Goal: Register for event/course

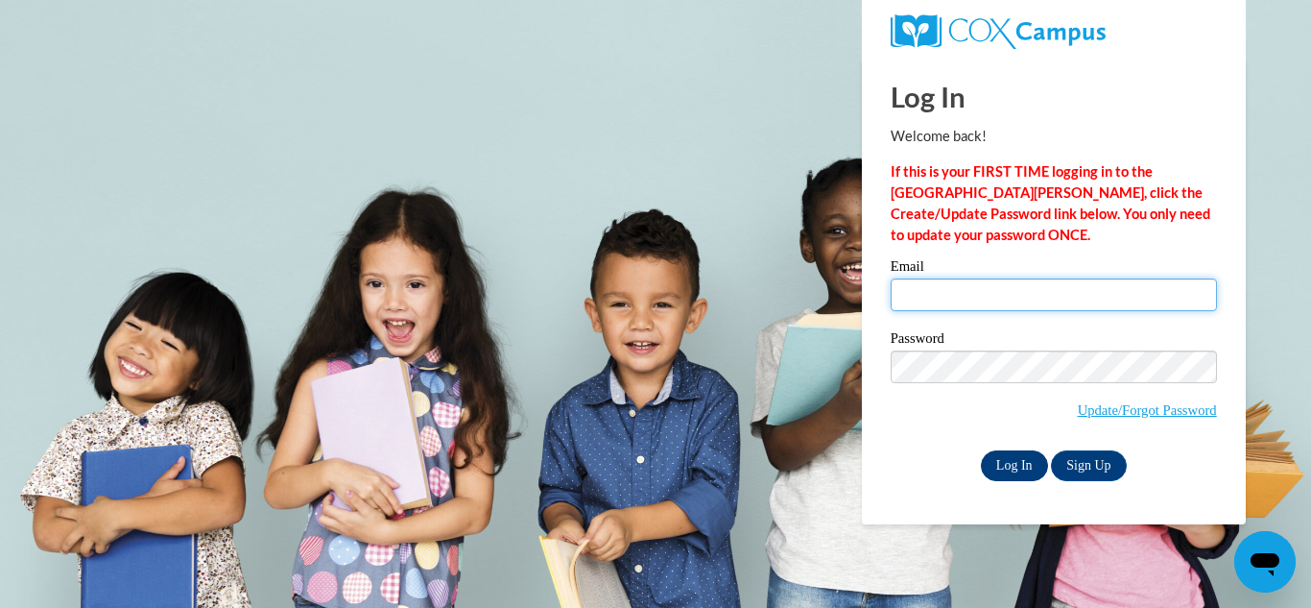
type input "addisonjohnston73@gmail.com"
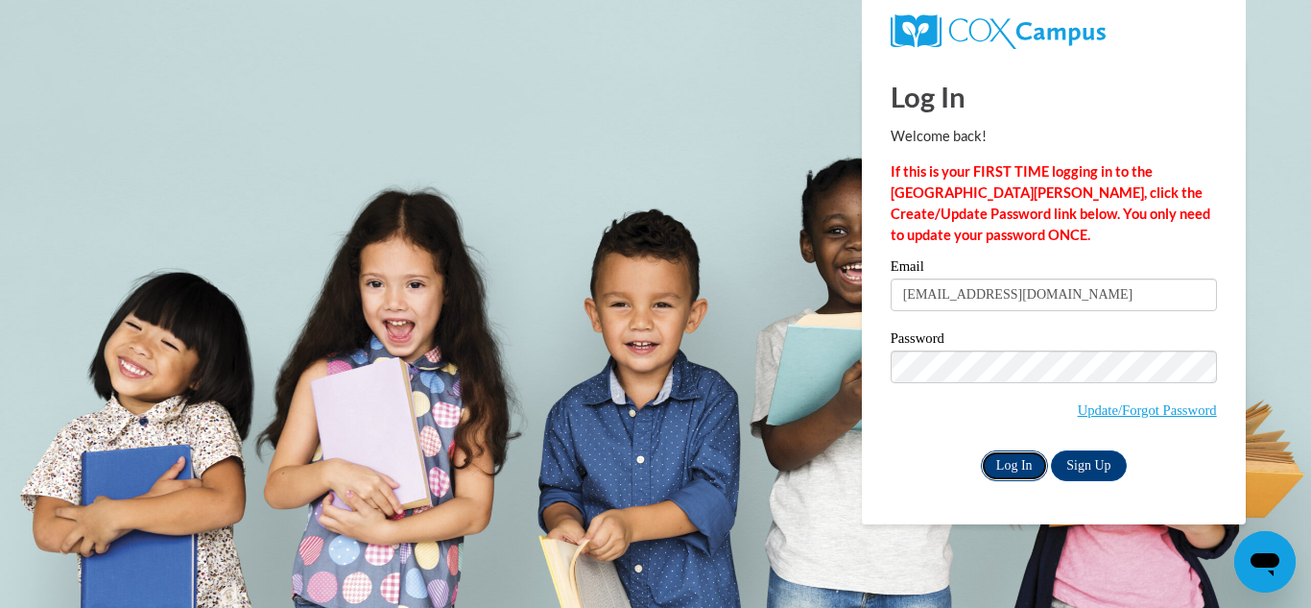
click at [1013, 469] on input "Log In" at bounding box center [1014, 465] width 67 height 31
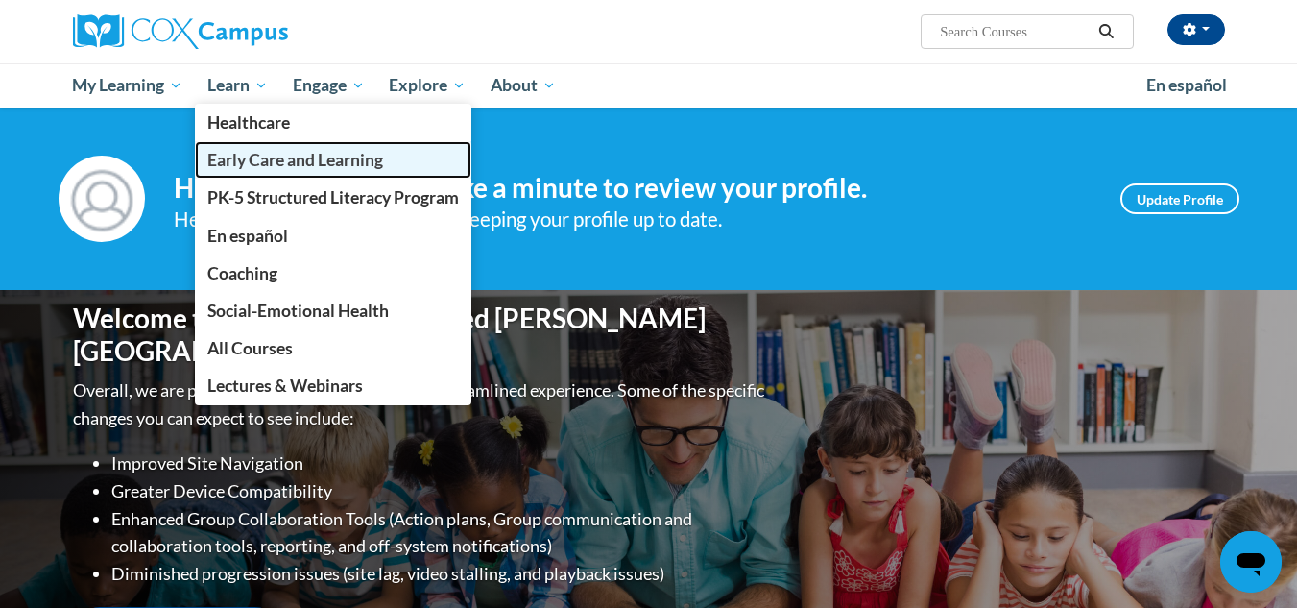
click at [234, 157] on span "Early Care and Learning" at bounding box center [295, 160] width 176 height 20
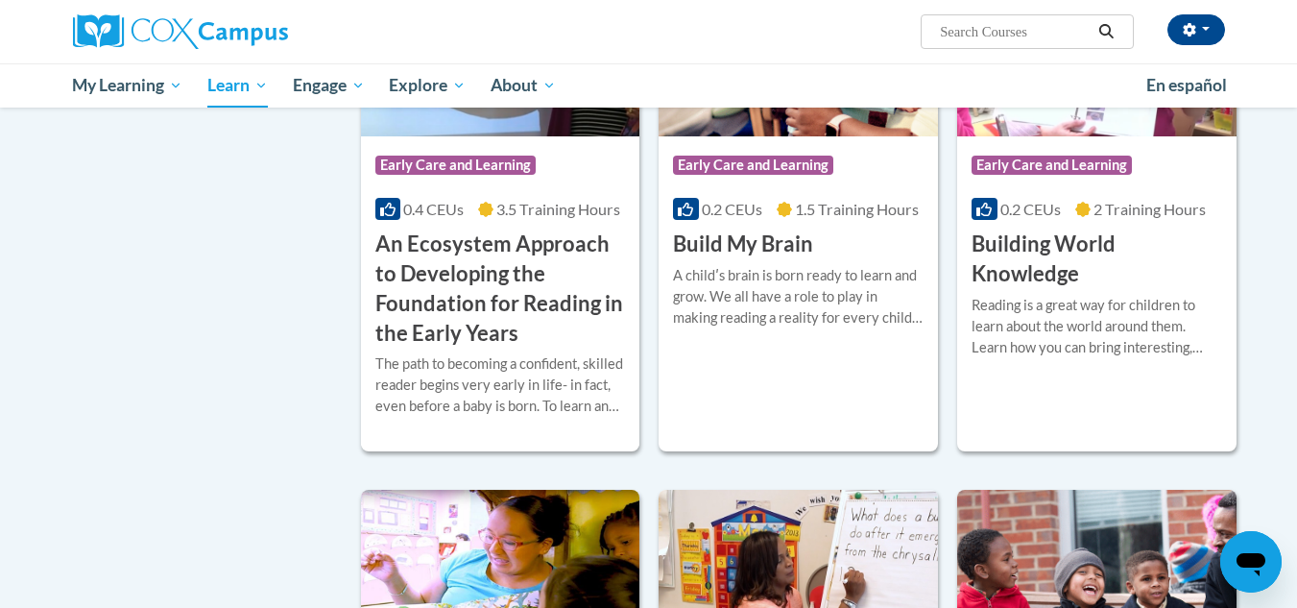
scroll to position [745, 0]
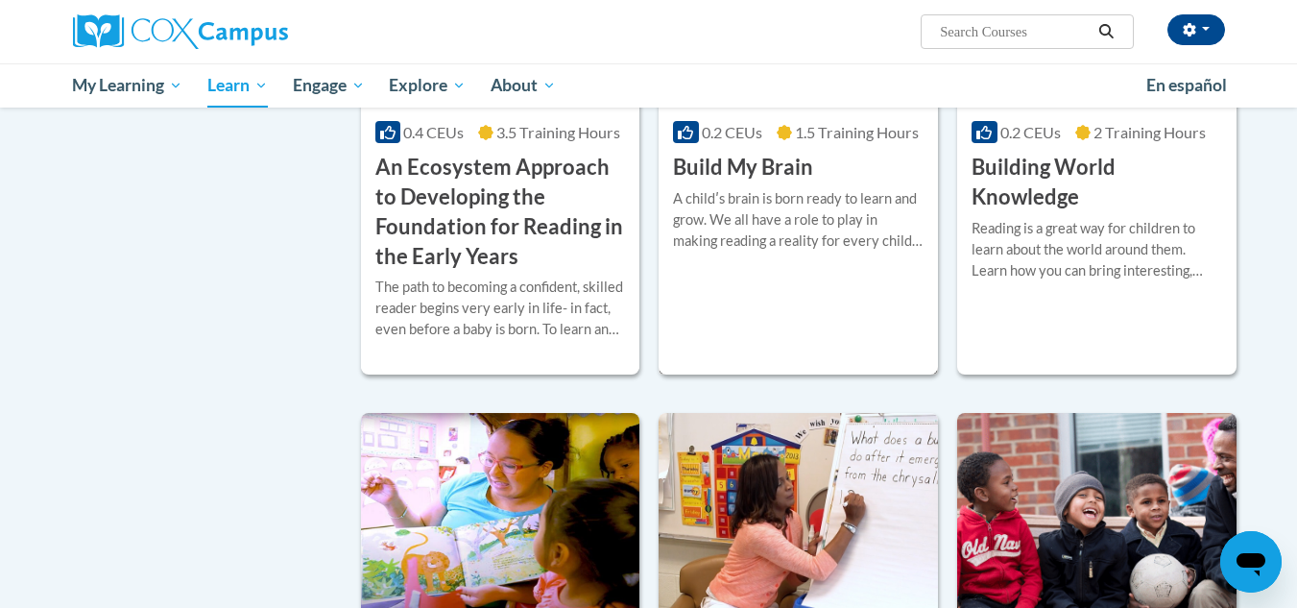
click at [847, 336] on div "Course Category: Early Care and Learning 0.2 CEUs 1.5 Training Hours COURSE Bui…" at bounding box center [797, 119] width 279 height 511
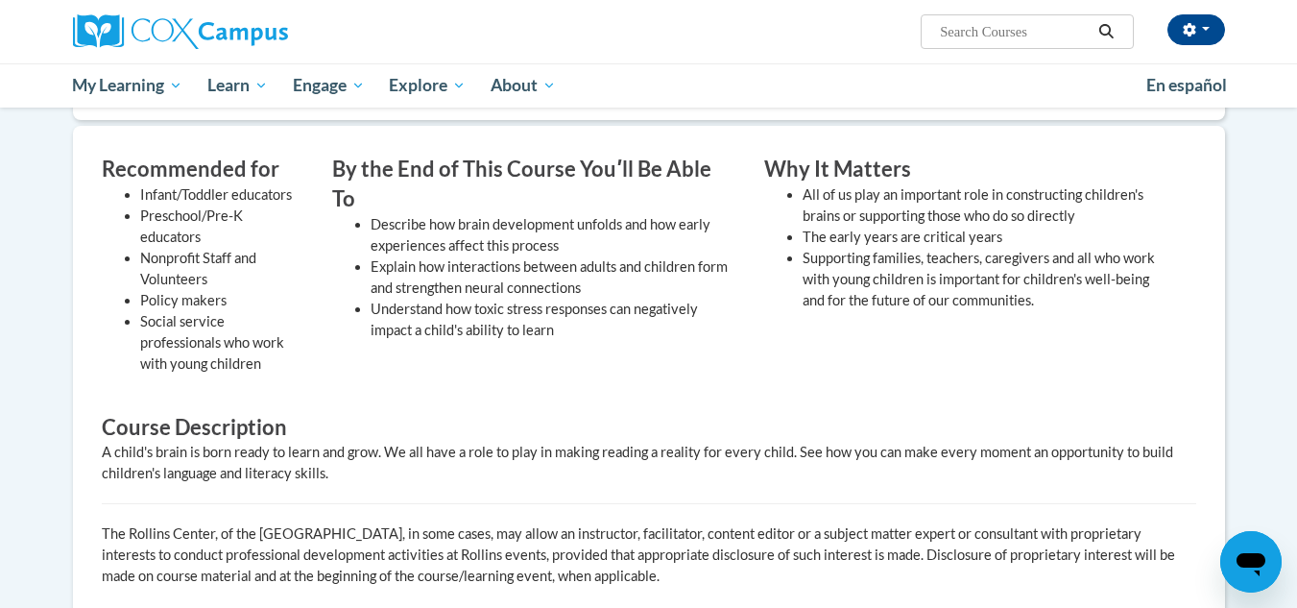
scroll to position [170, 0]
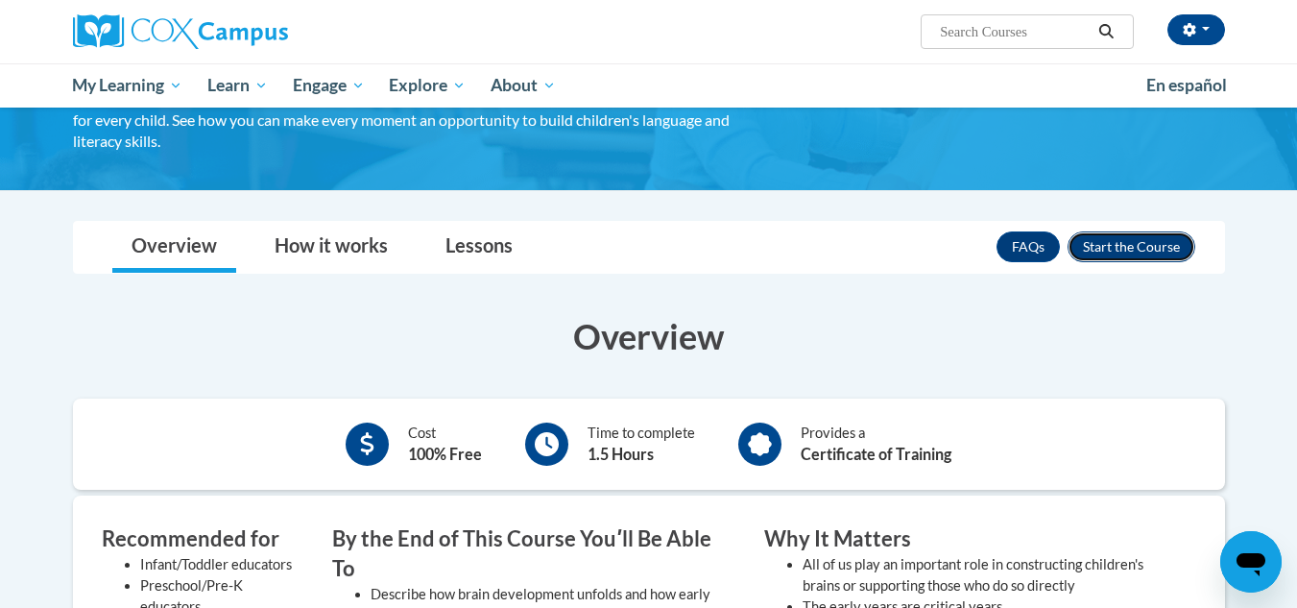
click at [1122, 250] on button "Enroll" at bounding box center [1131, 246] width 128 height 31
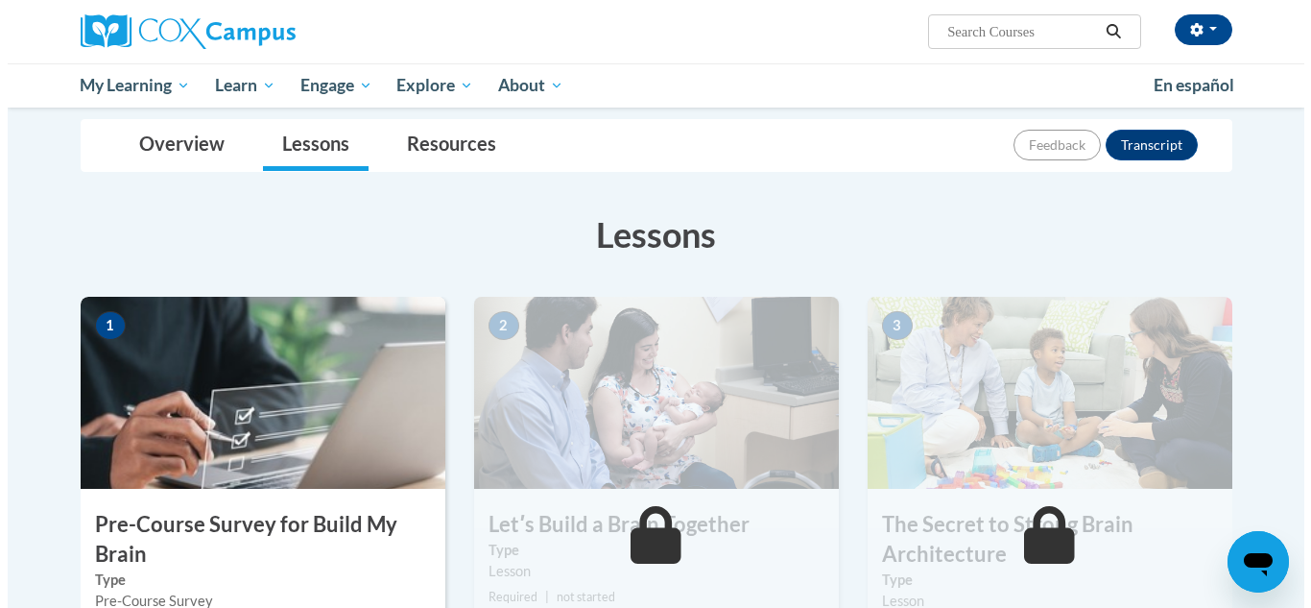
scroll to position [320, 0]
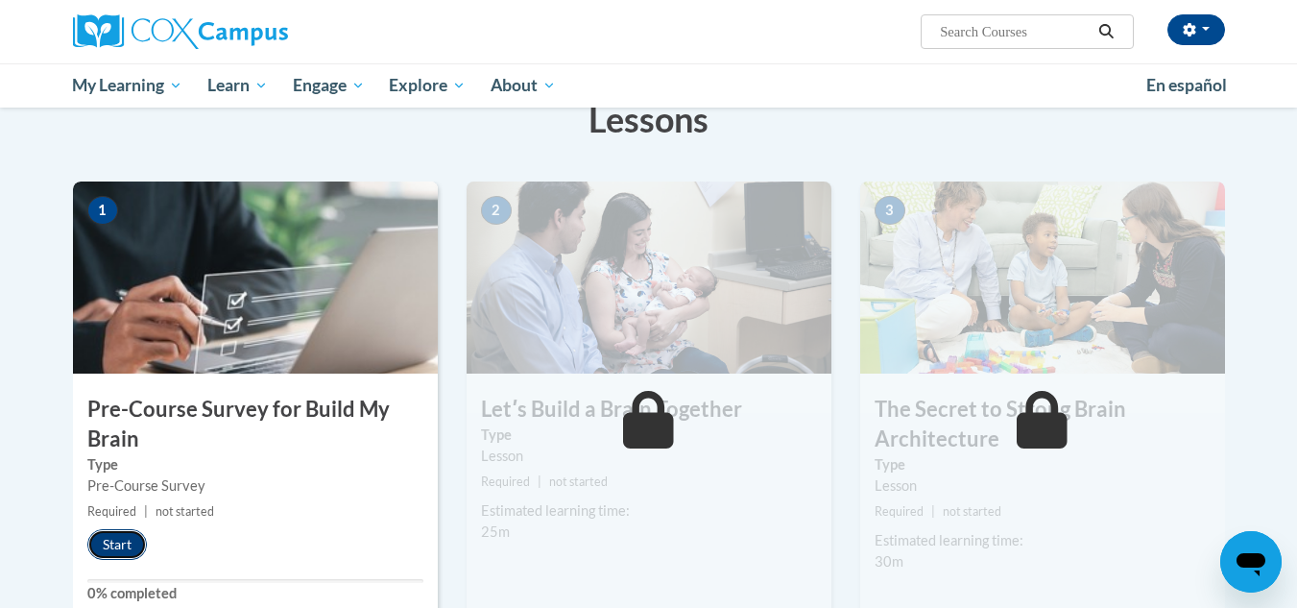
click at [125, 534] on button "Start" at bounding box center [117, 544] width 60 height 31
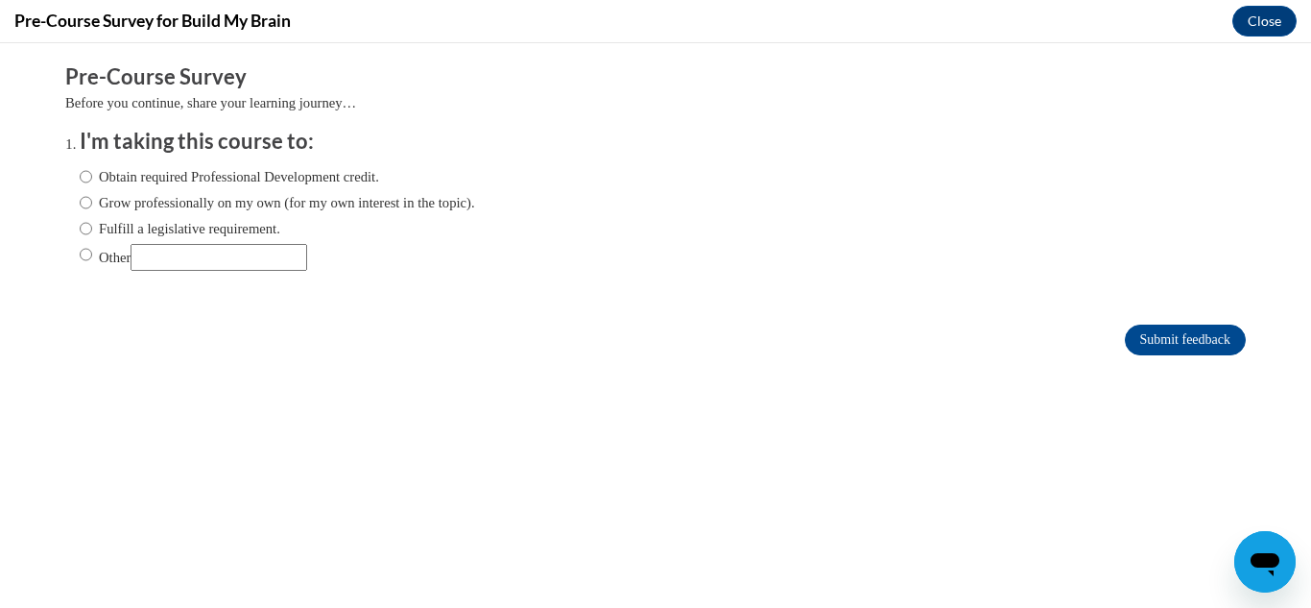
scroll to position [0, 0]
click at [277, 172] on label "Obtain required Professional Development credit." at bounding box center [229, 176] width 299 height 21
click at [92, 172] on input "Obtain required Professional Development credit." at bounding box center [86, 176] width 12 height 21
radio input "true"
click at [1141, 353] on input "Submit feedback" at bounding box center [1185, 339] width 121 height 31
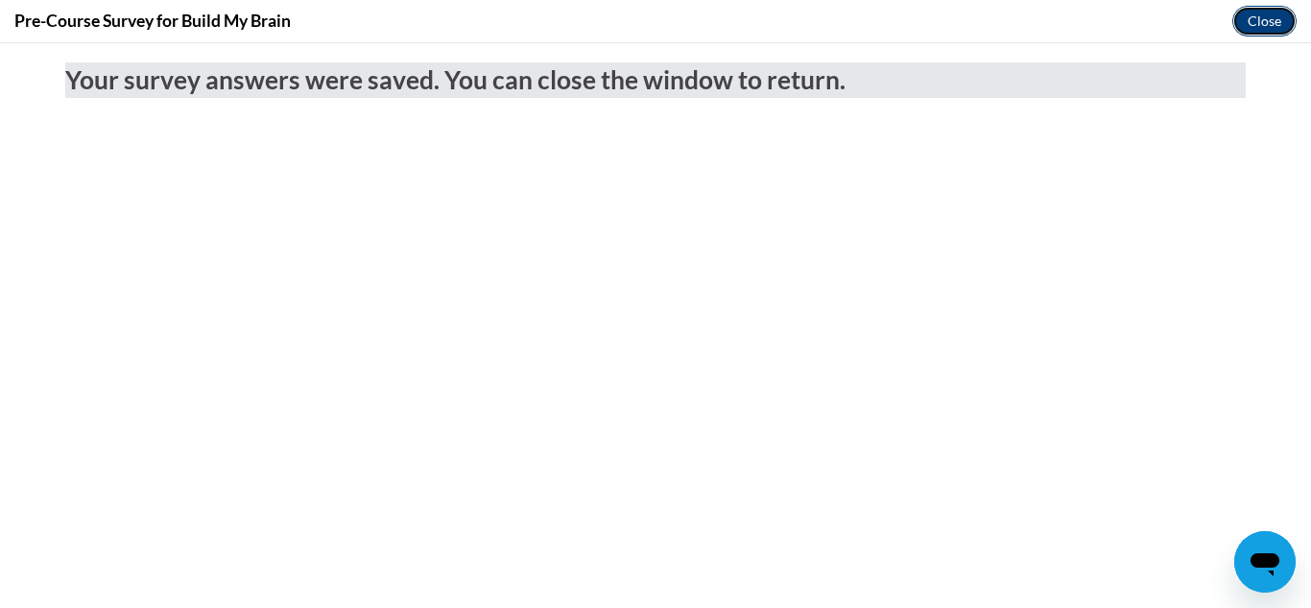
click at [1270, 27] on button "Close" at bounding box center [1264, 21] width 64 height 31
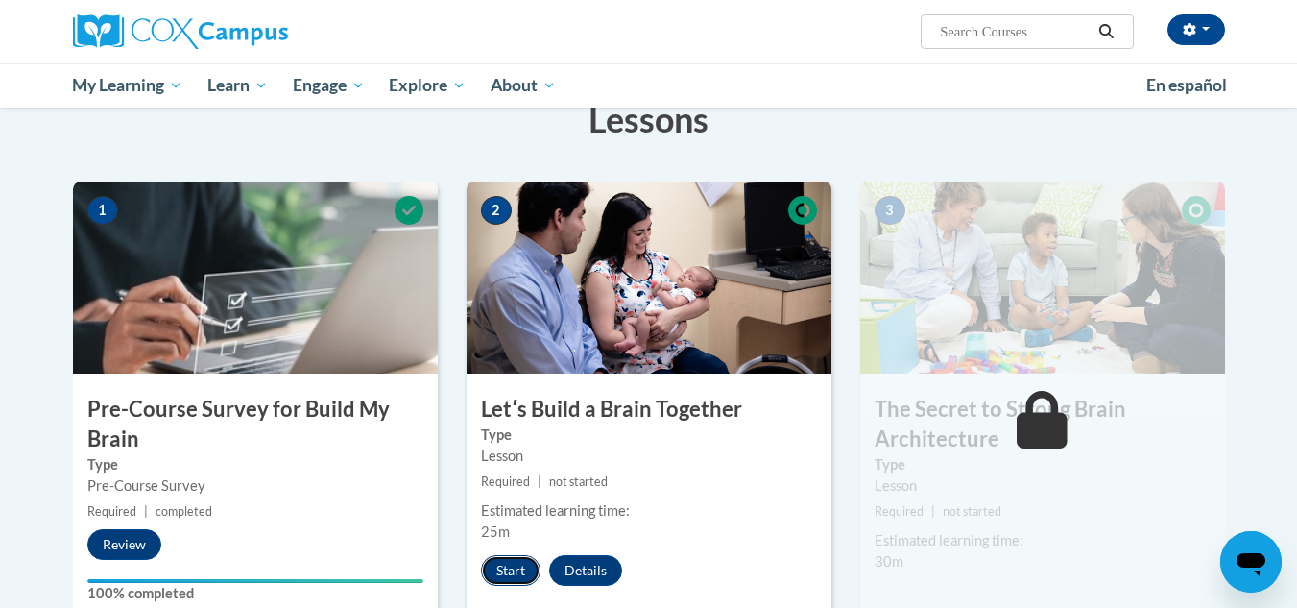
click at [500, 572] on button "Start" at bounding box center [511, 570] width 60 height 31
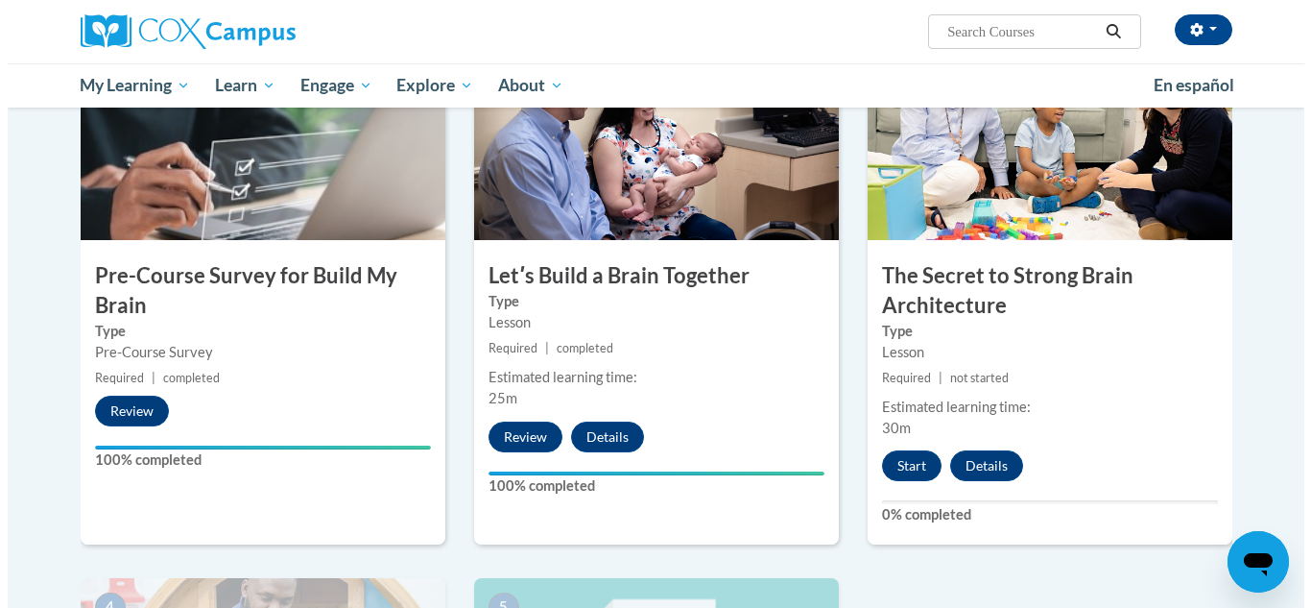
scroll to position [492, 0]
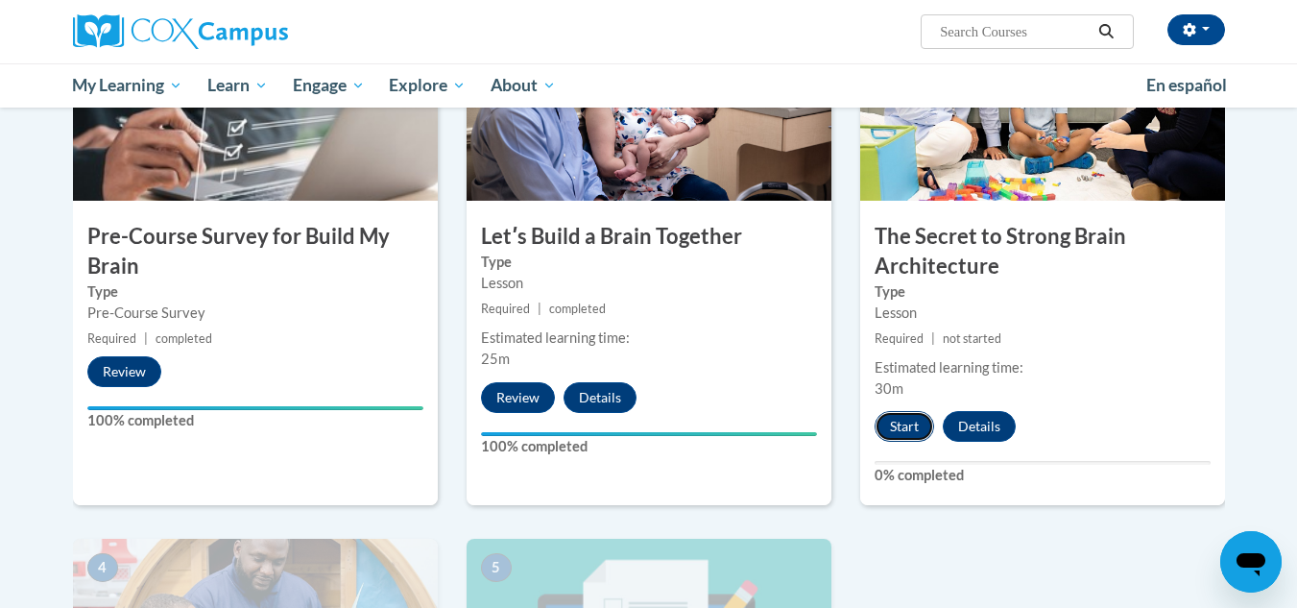
click at [908, 425] on button "Start" at bounding box center [904, 426] width 60 height 31
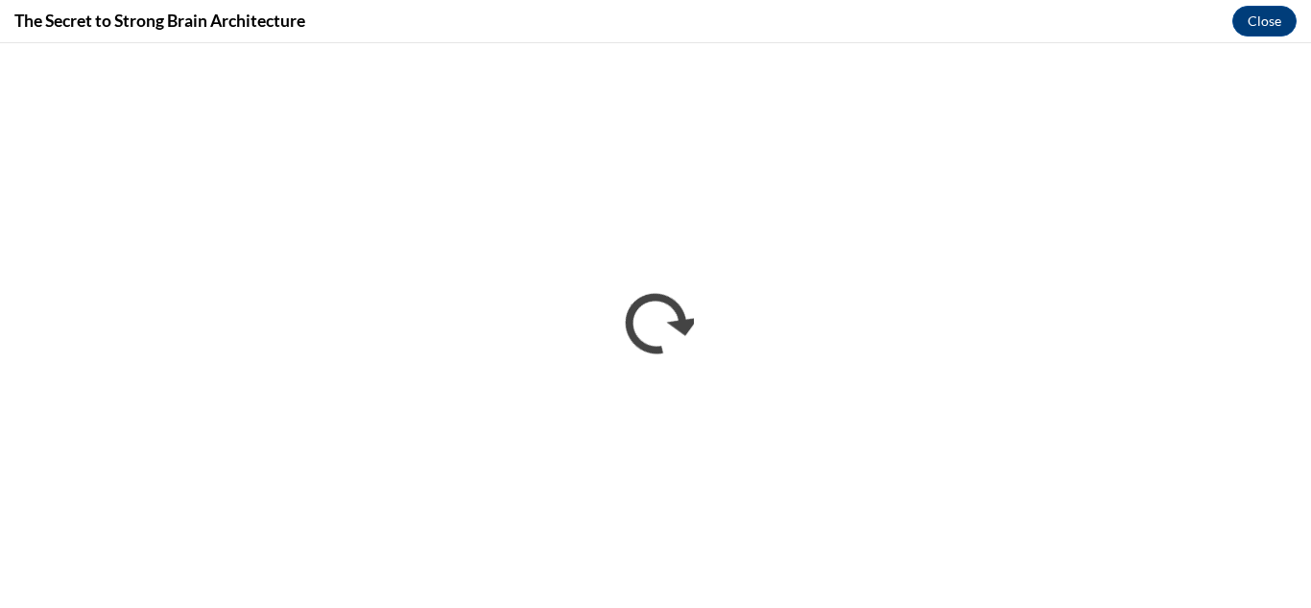
scroll to position [0, 0]
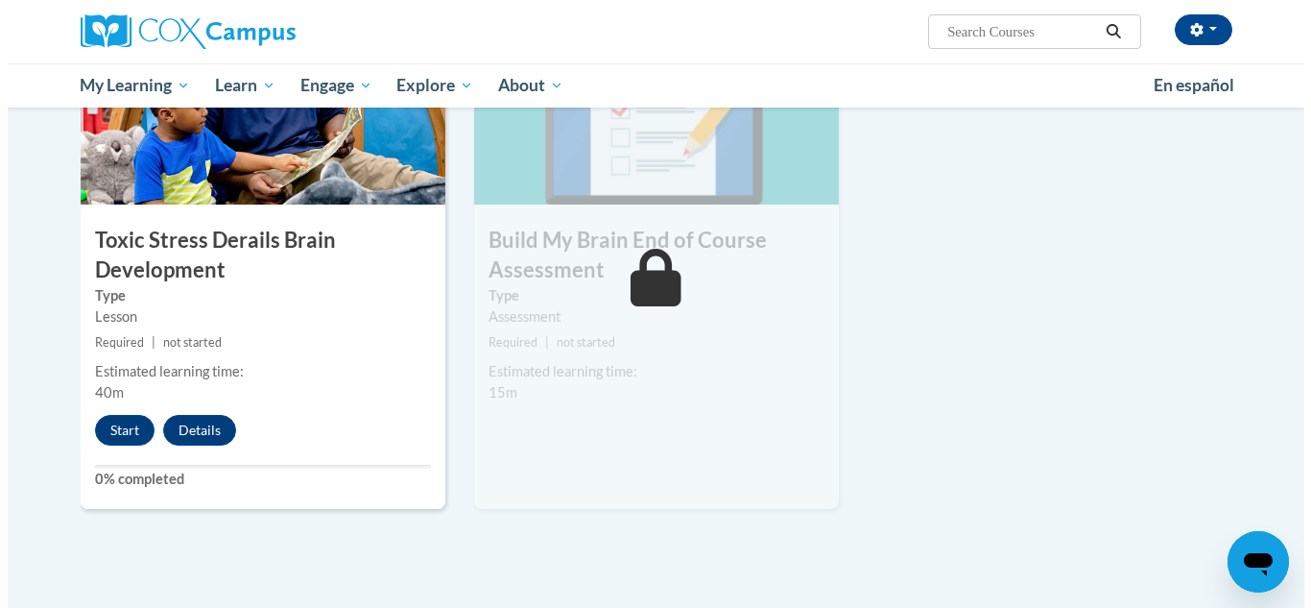
scroll to position [1022, 0]
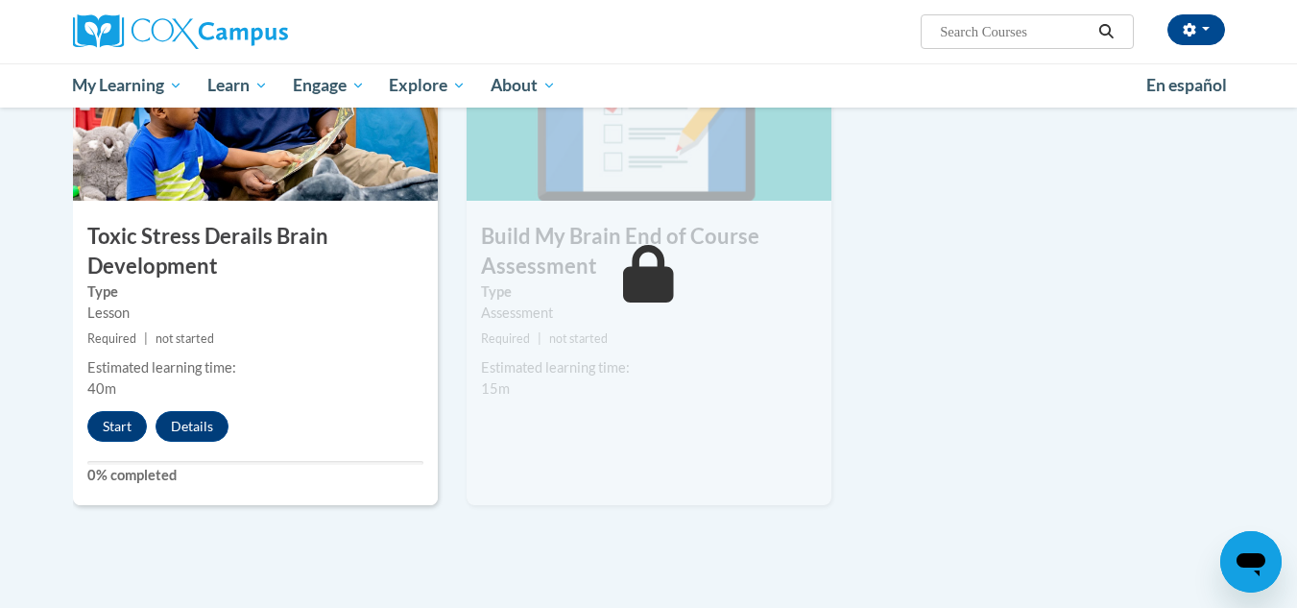
click at [104, 399] on div "4 Toxic Stress Derails Brain Development Type Lesson Required | not started Est…" at bounding box center [255, 257] width 365 height 496
click at [108, 427] on button "Start" at bounding box center [117, 426] width 60 height 31
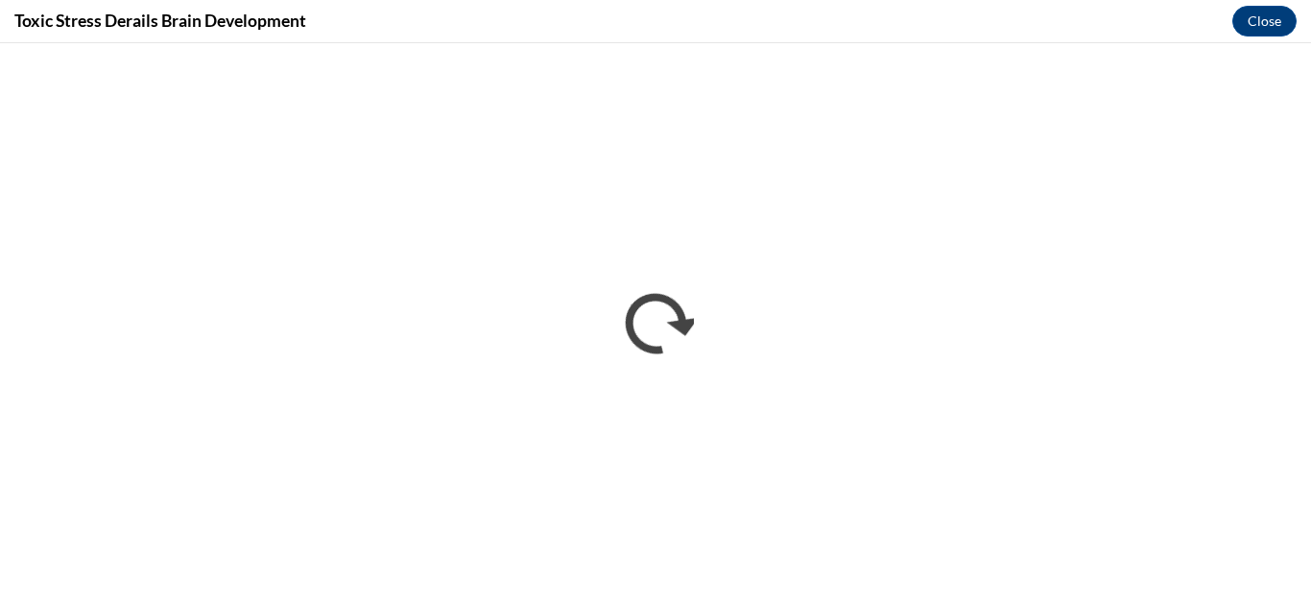
scroll to position [0, 0]
